Goal: Use online tool/utility

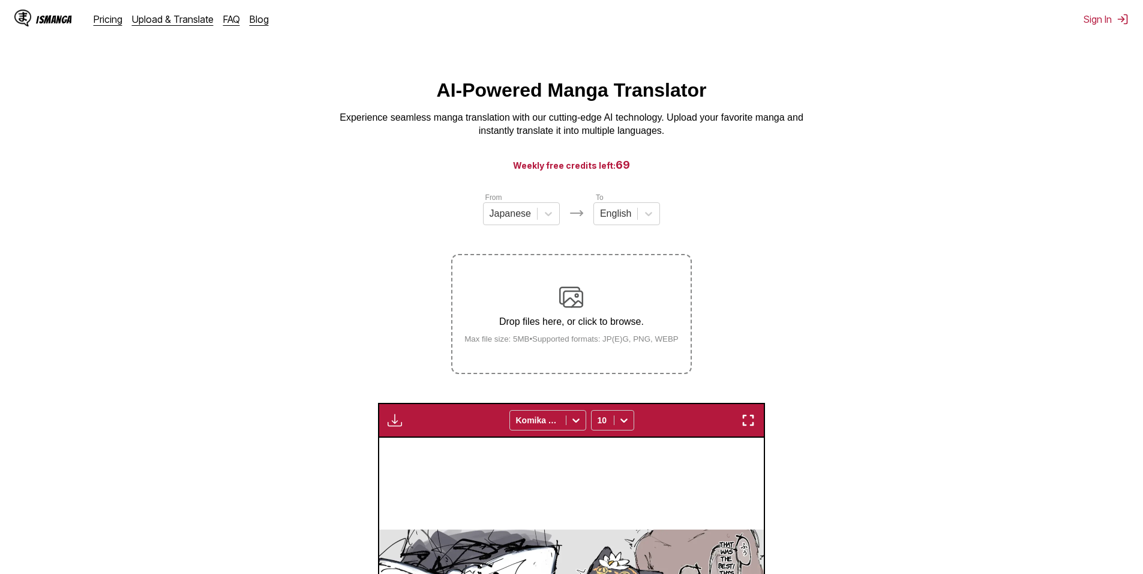
click at [578, 289] on img at bounding box center [571, 297] width 24 height 24
click at [0, 0] on input "Drop files here, or click to browse. Max file size: 5MB • Supported formats: JP…" at bounding box center [0, 0] width 0 height 0
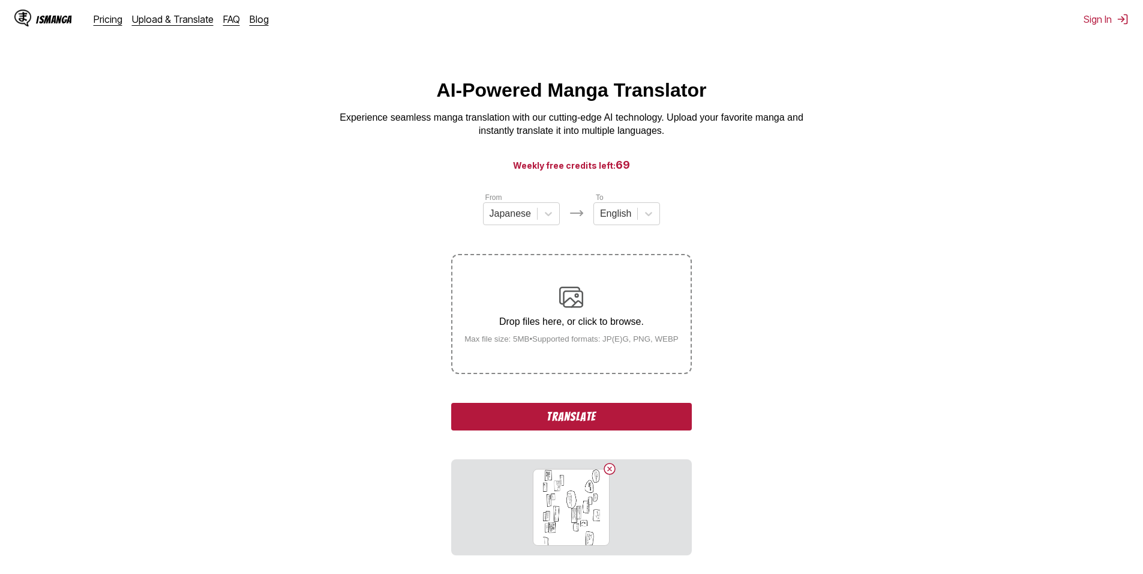
click at [598, 411] on button "Translate" at bounding box center [571, 417] width 240 height 28
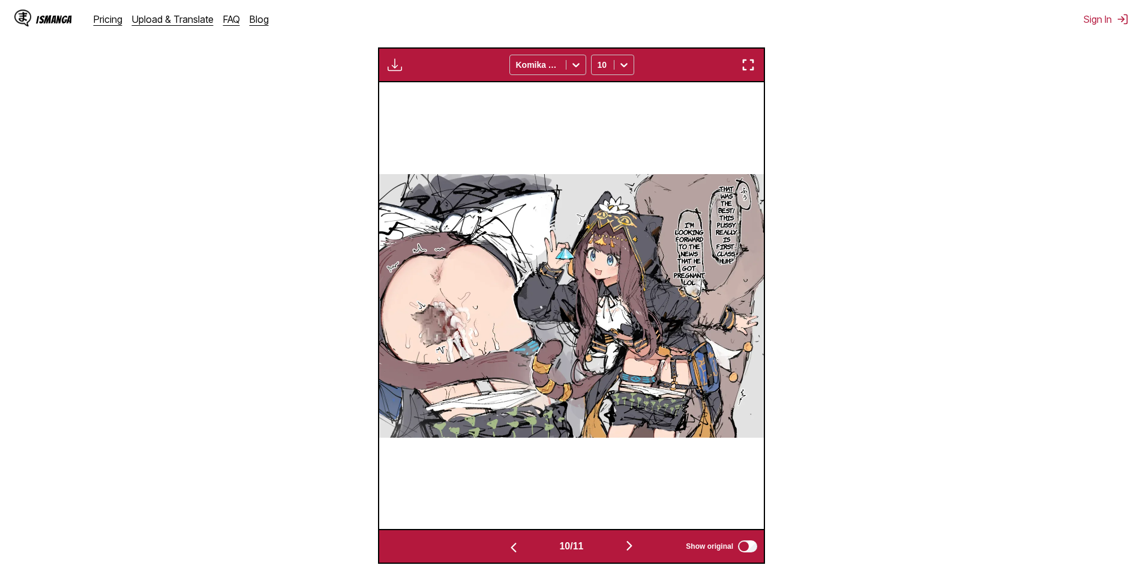
scroll to position [501, 0]
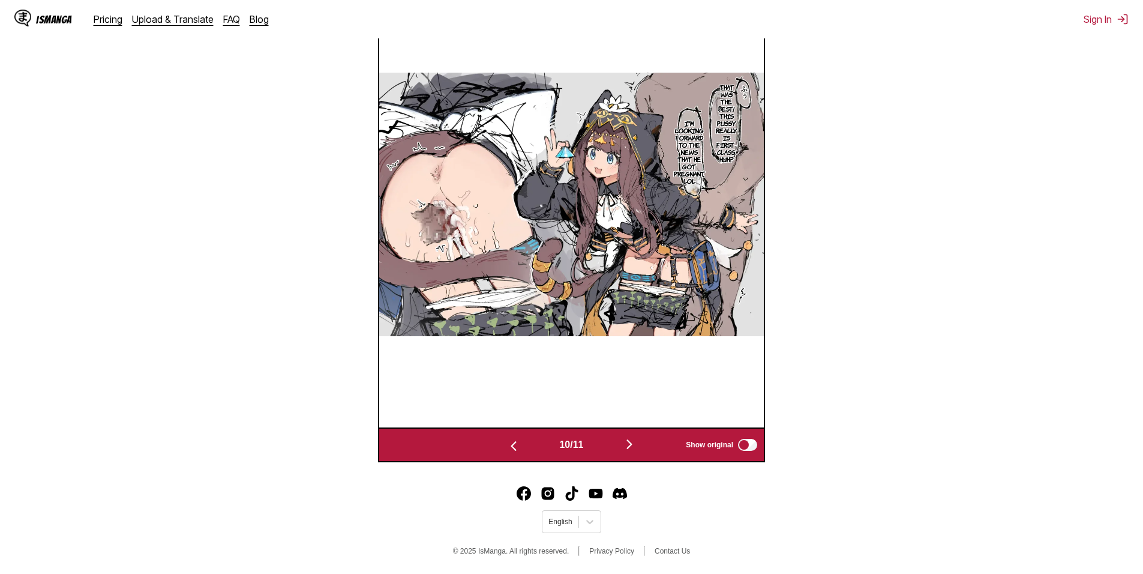
click at [627, 450] on img "button" at bounding box center [629, 444] width 14 height 14
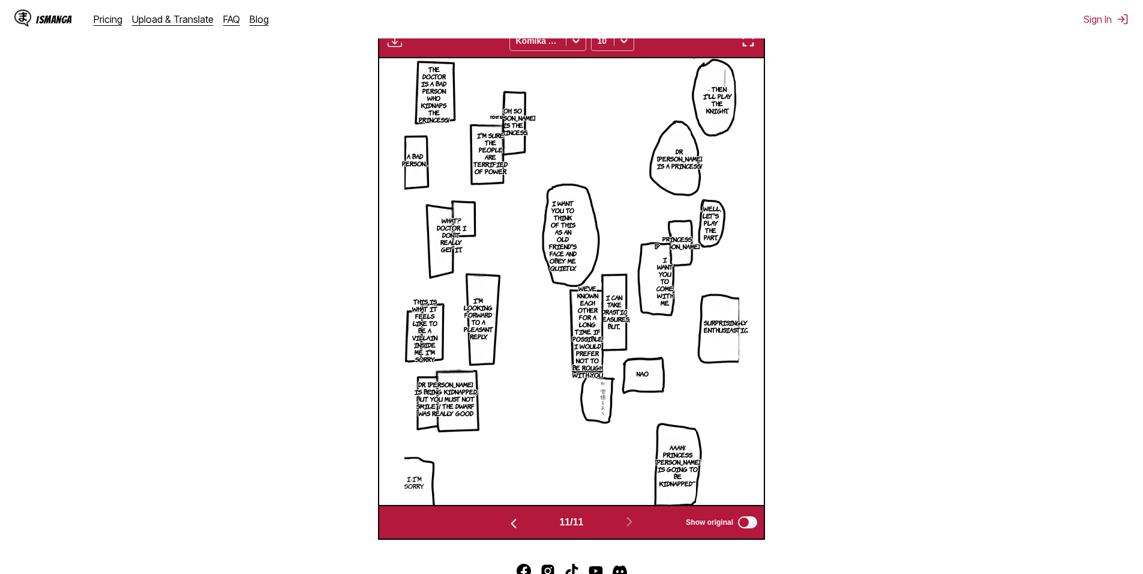
scroll to position [19, 0]
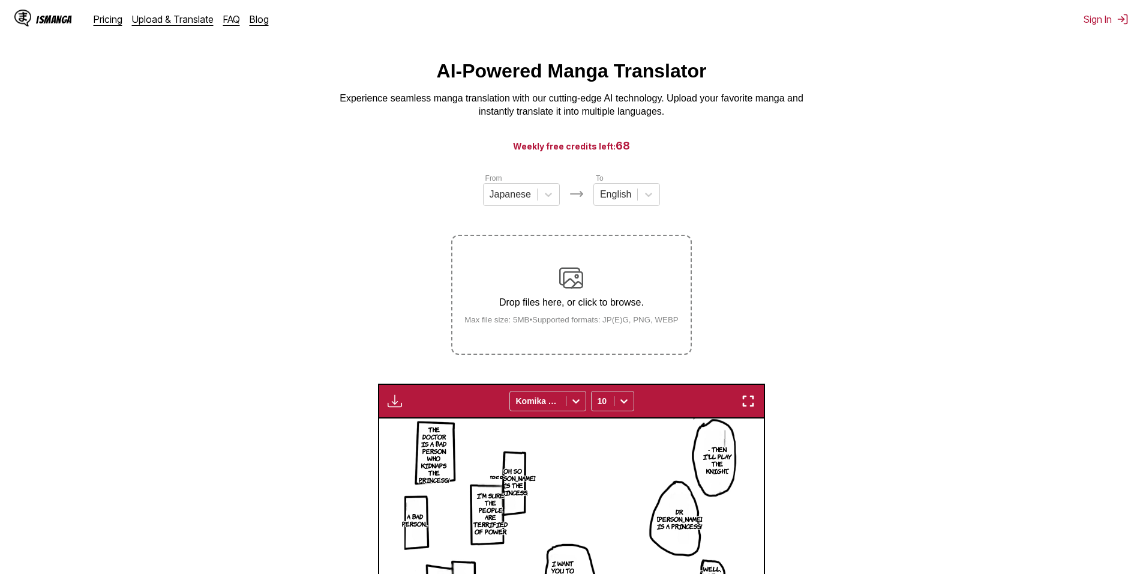
click at [544, 263] on label "Drop files here, or click to browse. Max file size: 5MB • Supported formats: JP…" at bounding box center [571, 295] width 238 height 118
click at [0, 0] on input "Drop files here, or click to browse. Max file size: 5MB • Supported formats: JP…" at bounding box center [0, 0] width 0 height 0
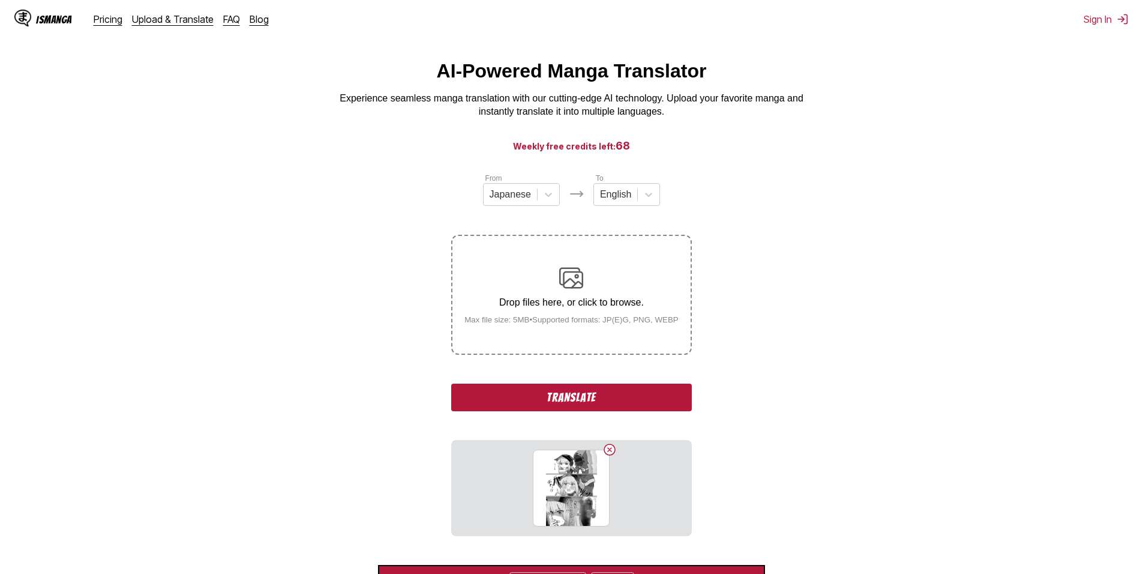
click at [625, 400] on button "Translate" at bounding box center [571, 397] width 240 height 28
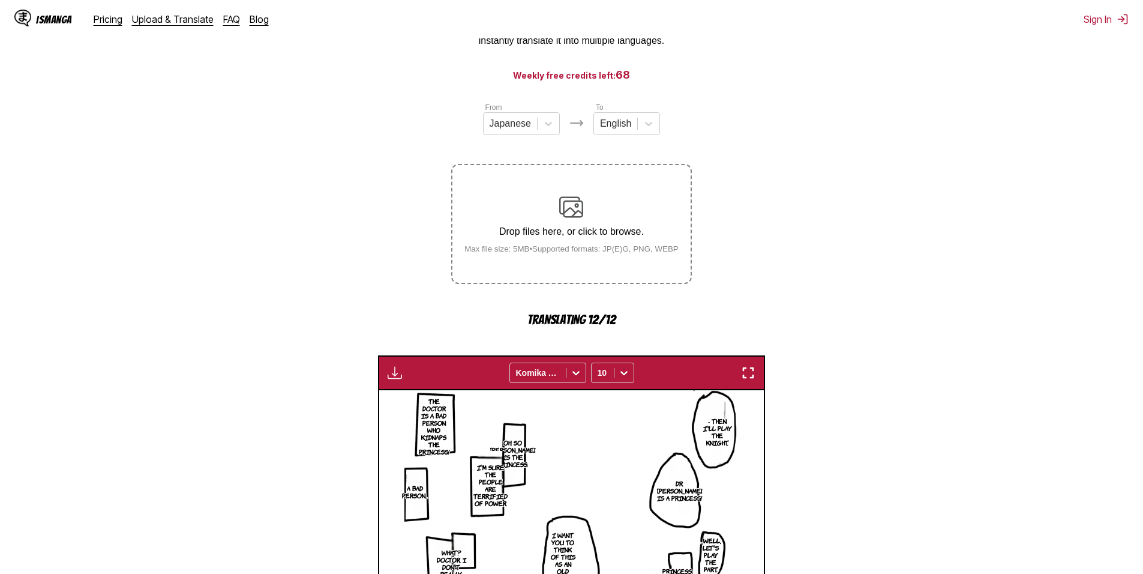
scroll to position [439, 0]
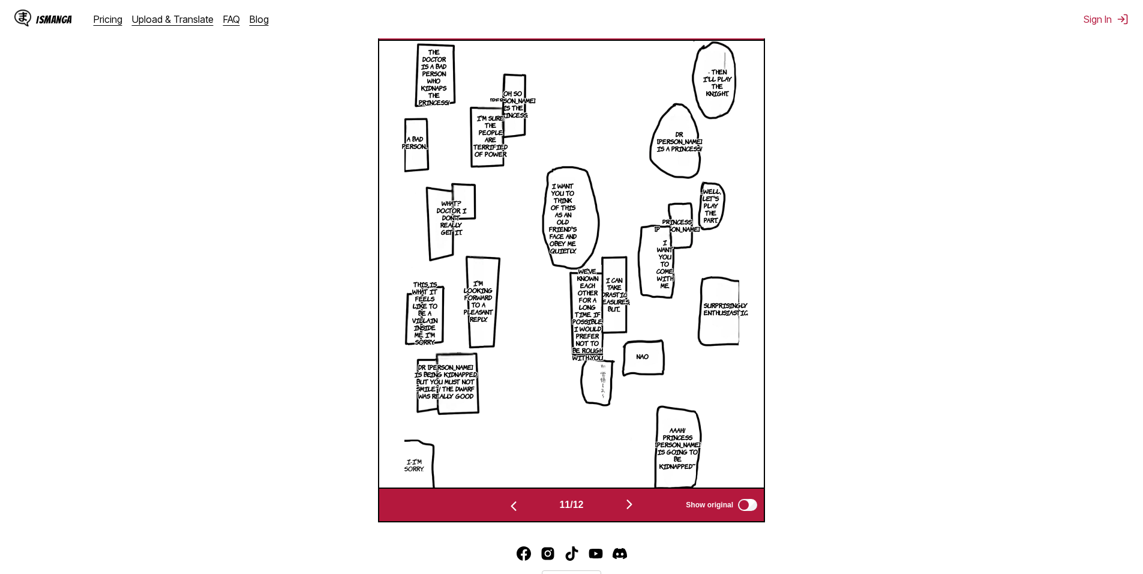
click at [637, 499] on img "button" at bounding box center [629, 504] width 14 height 14
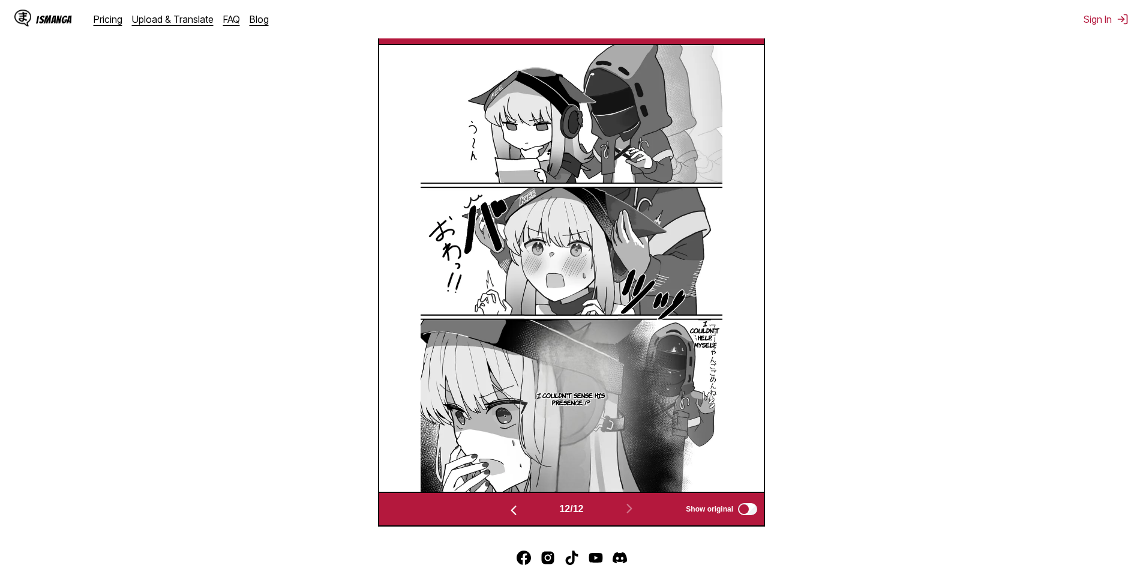
scroll to position [217, 0]
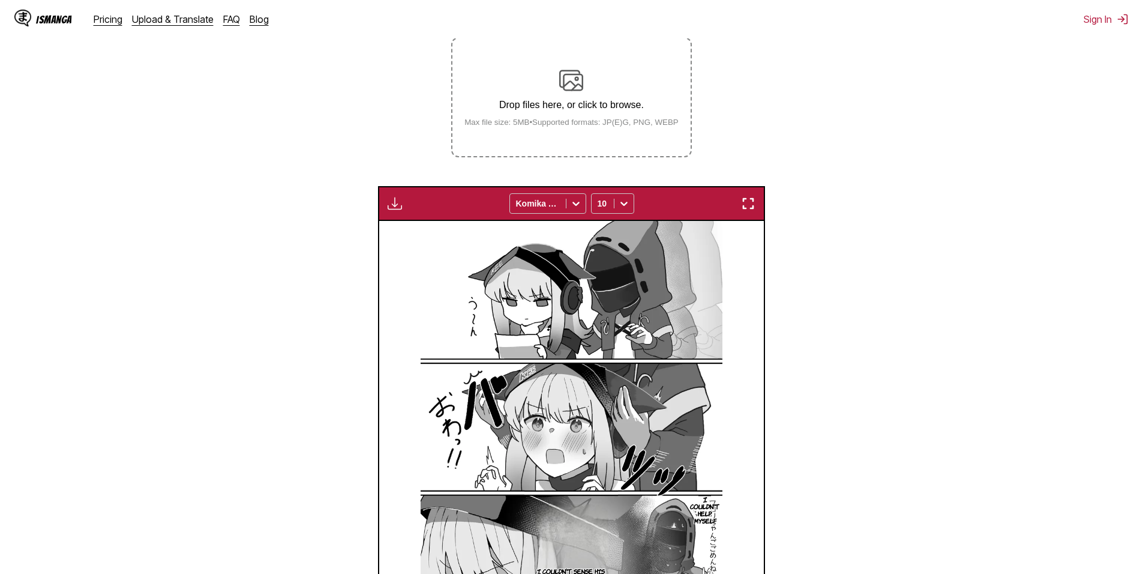
click at [588, 107] on p "Drop files here, or click to browse." at bounding box center [571, 105] width 233 height 11
click at [0, 0] on input "Drop files here, or click to browse. Max file size: 5MB • Supported formats: JP…" at bounding box center [0, 0] width 0 height 0
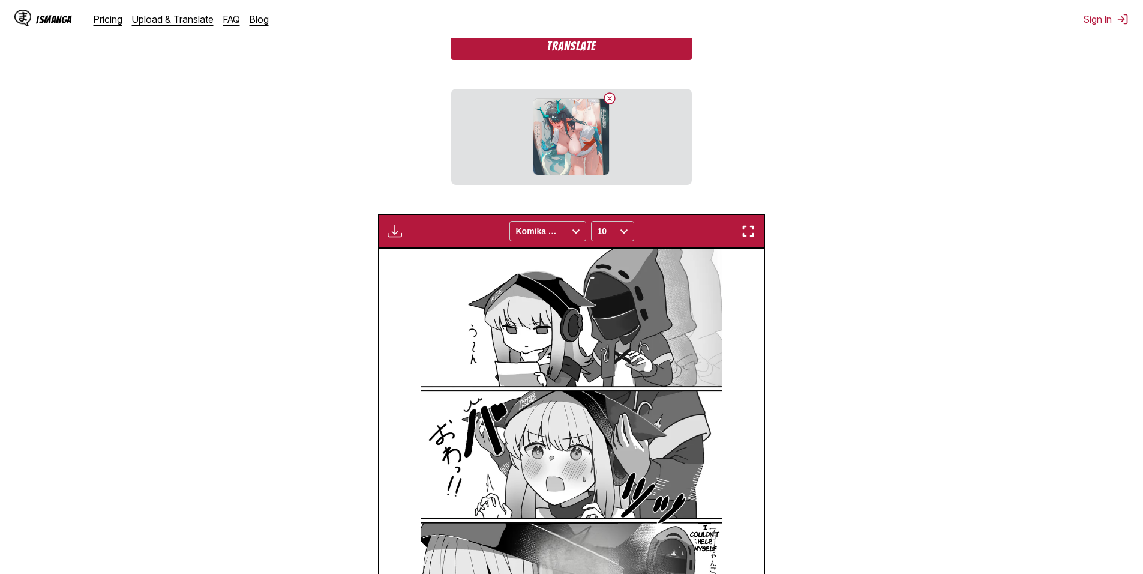
scroll to position [340, 0]
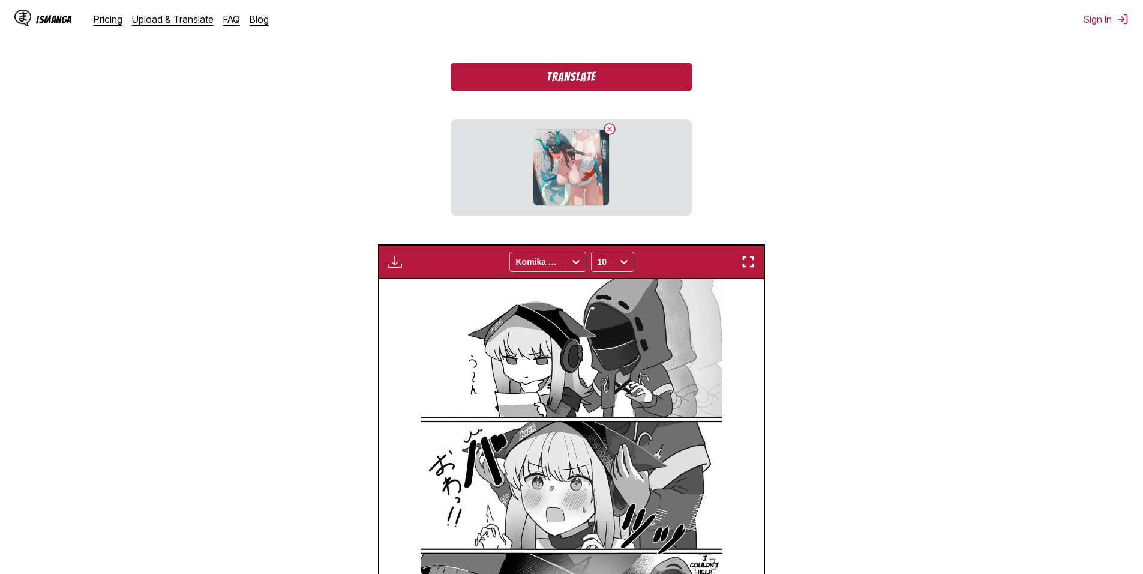
click at [573, 79] on button "Translate" at bounding box center [571, 77] width 240 height 28
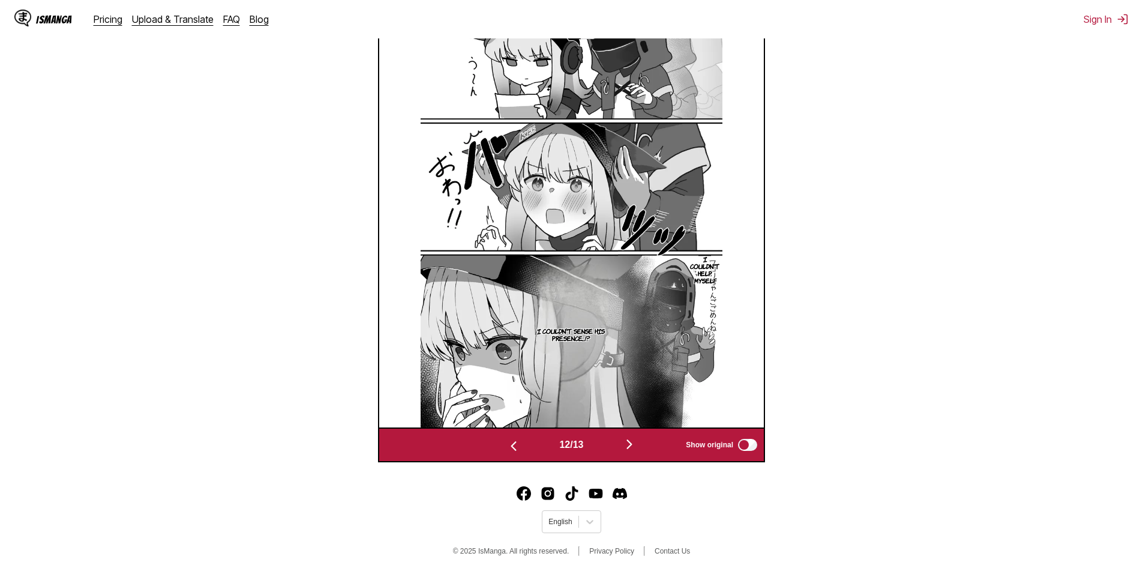
click at [625, 447] on img "button" at bounding box center [629, 444] width 14 height 14
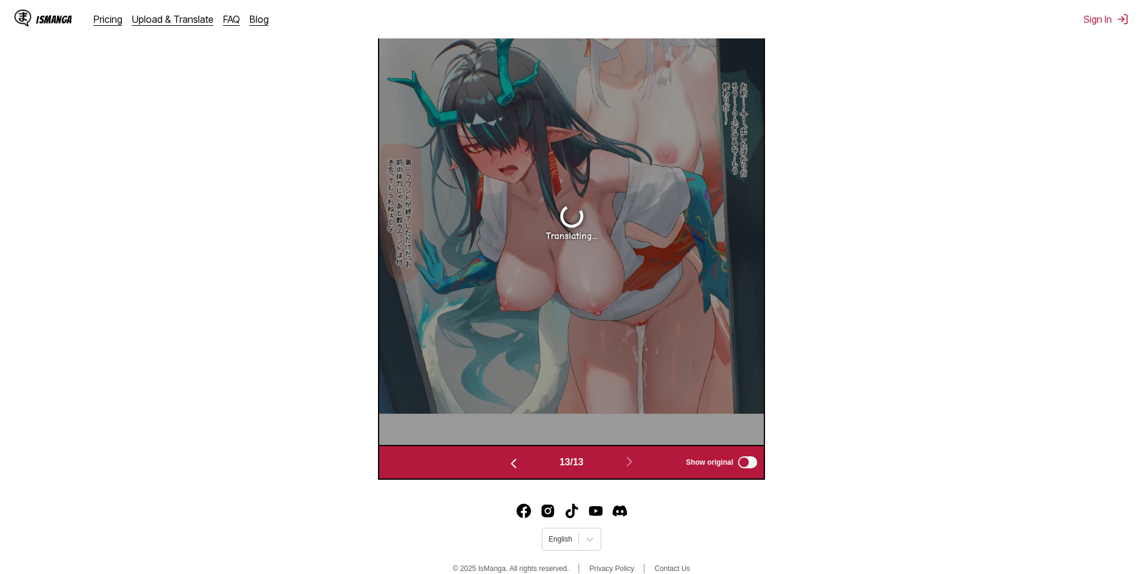
scroll to position [439, 0]
